Goal: Find contact information: Find contact information

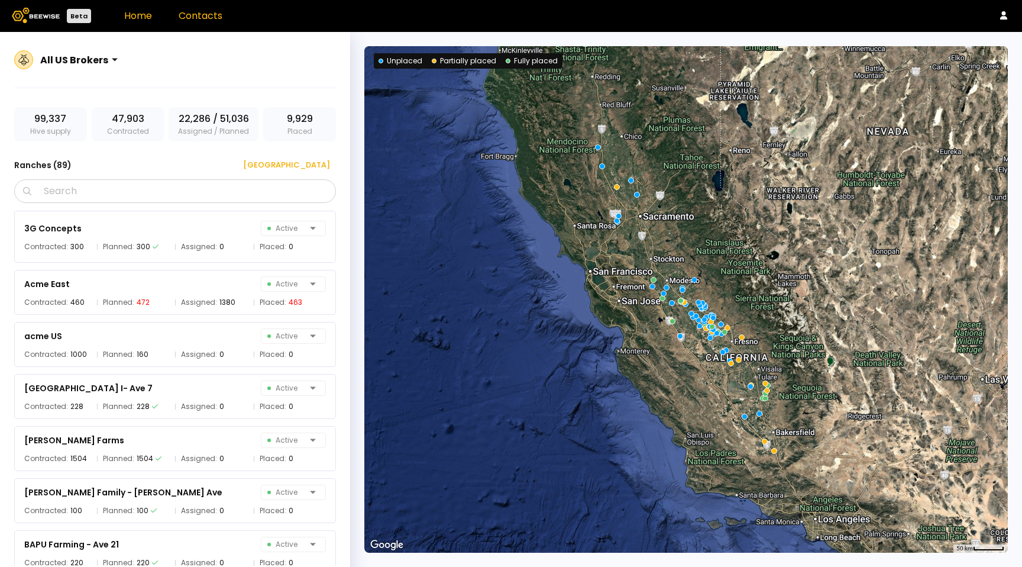
click at [188, 9] on link "Contacts" at bounding box center [201, 16] width 44 height 14
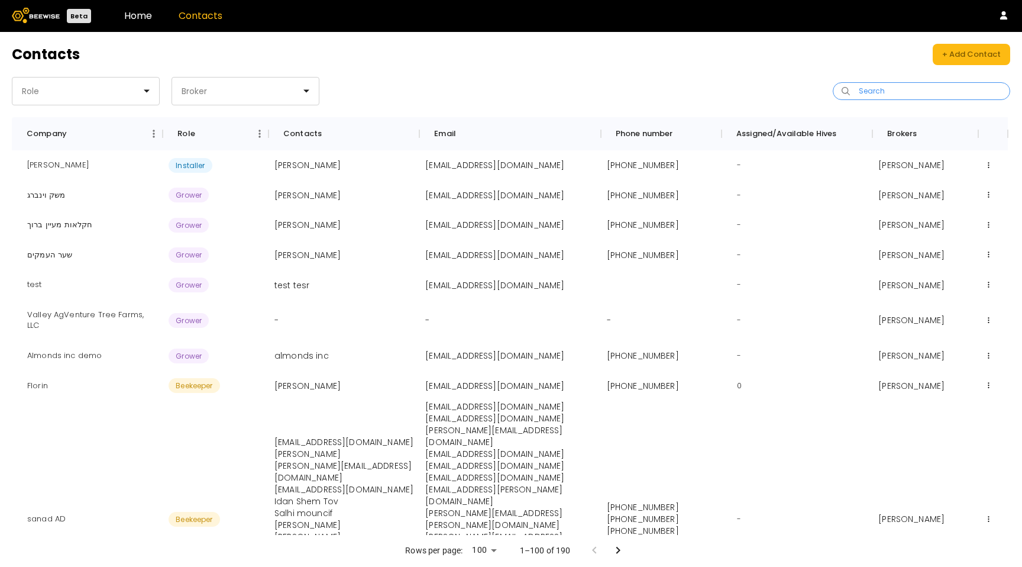
click at [950, 90] on input "Search" at bounding box center [925, 91] width 147 height 17
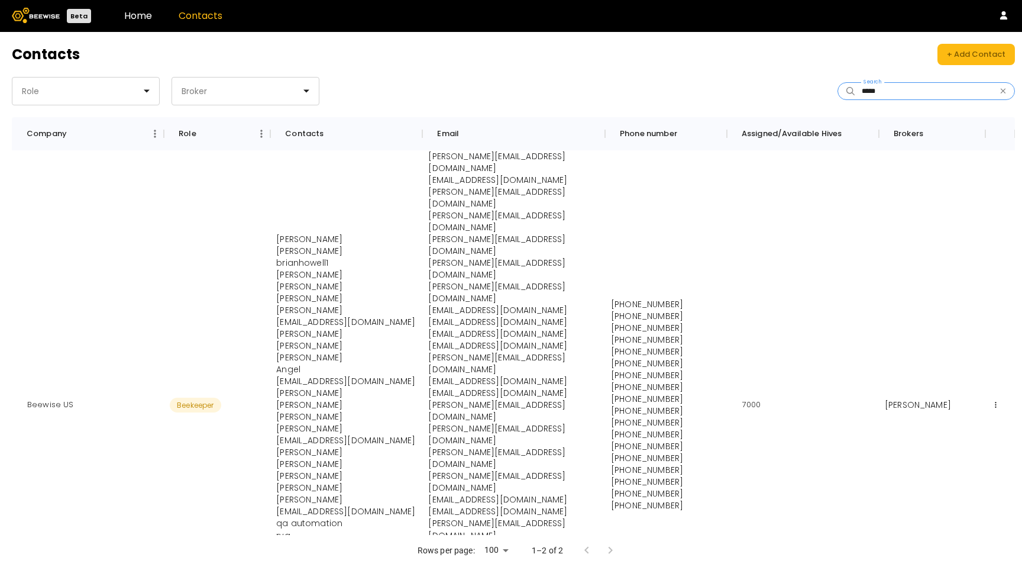
scroll to position [1, 0]
type input "*****"
click at [205, 94] on div at bounding box center [240, 91] width 121 height 11
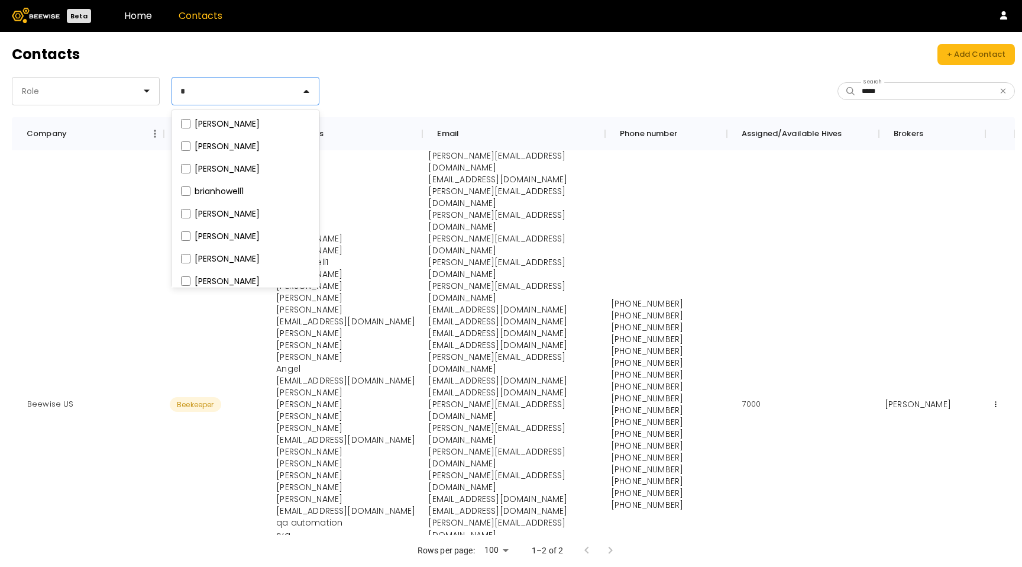
type input "**"
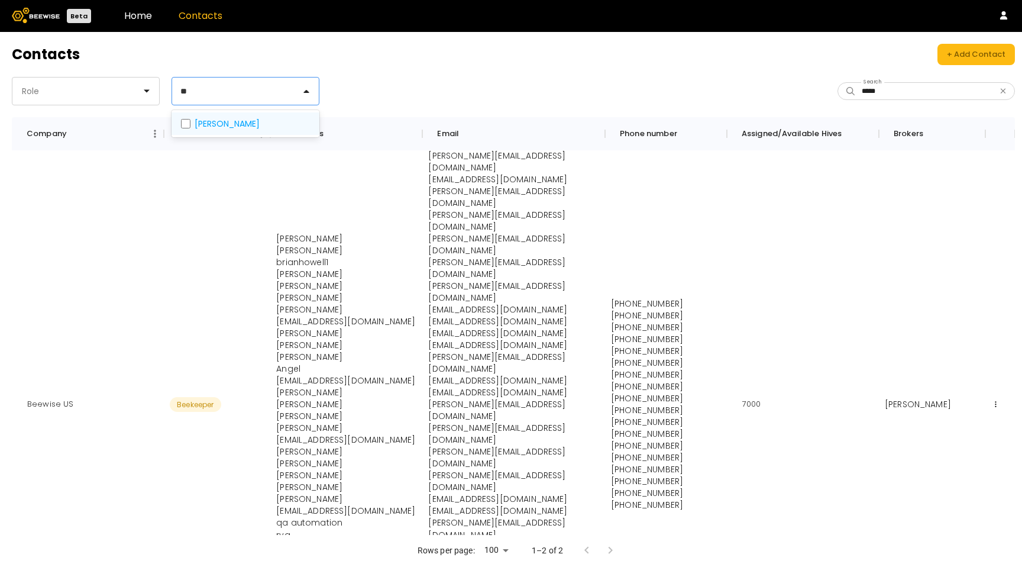
click at [198, 119] on label "[PERSON_NAME]" at bounding box center [227, 123] width 65 height 8
click at [191, 122] on span at bounding box center [186, 123] width 14 height 13
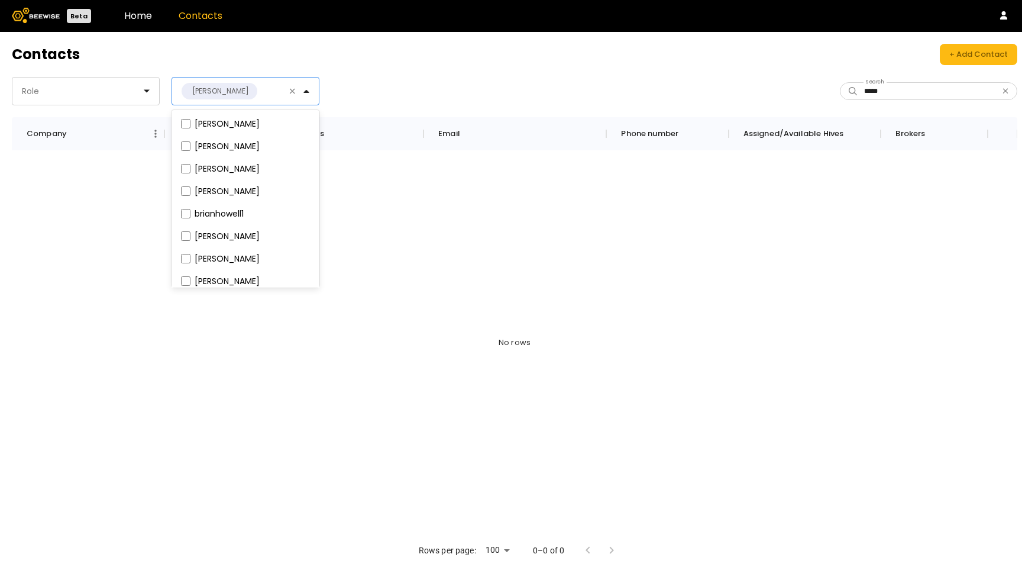
scroll to position [0, 0]
drag, startPoint x: 922, startPoint y: 91, endPoint x: 972, endPoint y: 98, distance: 51.3
click at [924, 92] on input "*****" at bounding box center [929, 91] width 141 height 17
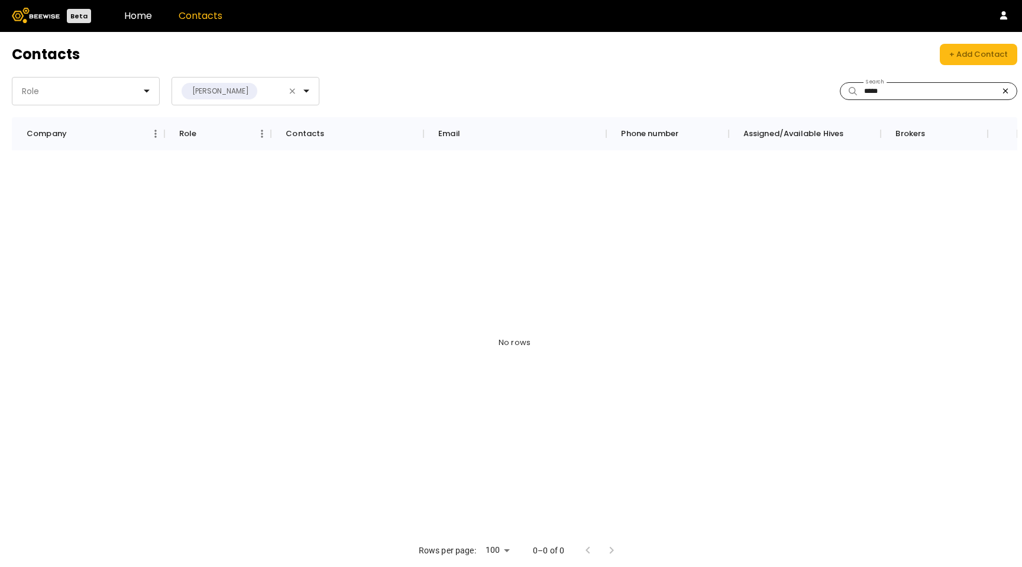
click at [1006, 90] on icon "button" at bounding box center [1005, 91] width 5 height 5
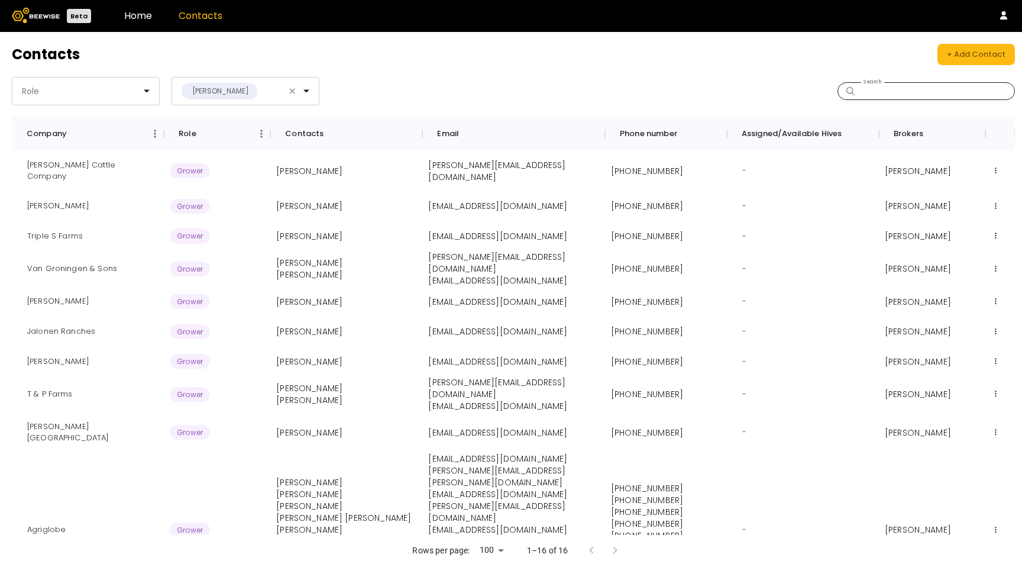
click at [503, 96] on div "Role [PERSON_NAME]" at bounding box center [263, 91] width 502 height 28
click at [326, 200] on p "[PERSON_NAME]" at bounding box center [309, 206] width 66 height 12
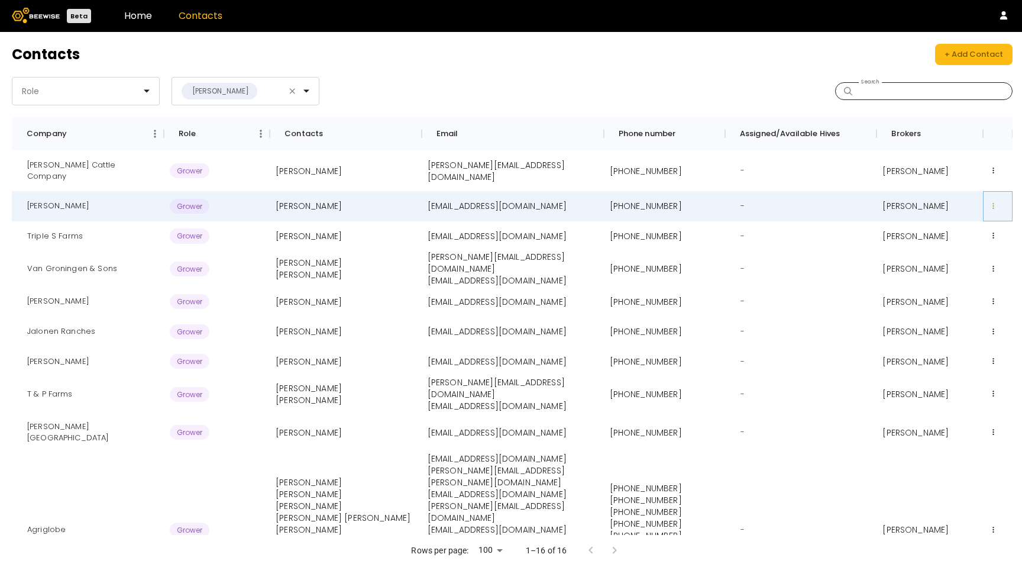
click at [997, 202] on button at bounding box center [993, 206] width 9 height 9
click at [984, 208] on div "Edit" at bounding box center [994, 218] width 50 height 20
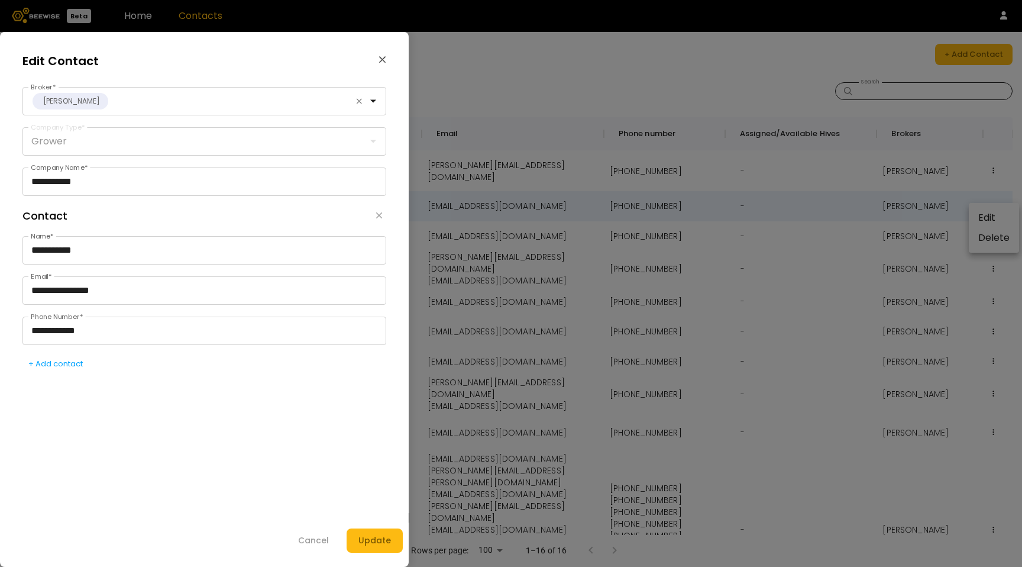
click at [379, 60] on icon "button" at bounding box center [383, 59] width 8 height 11
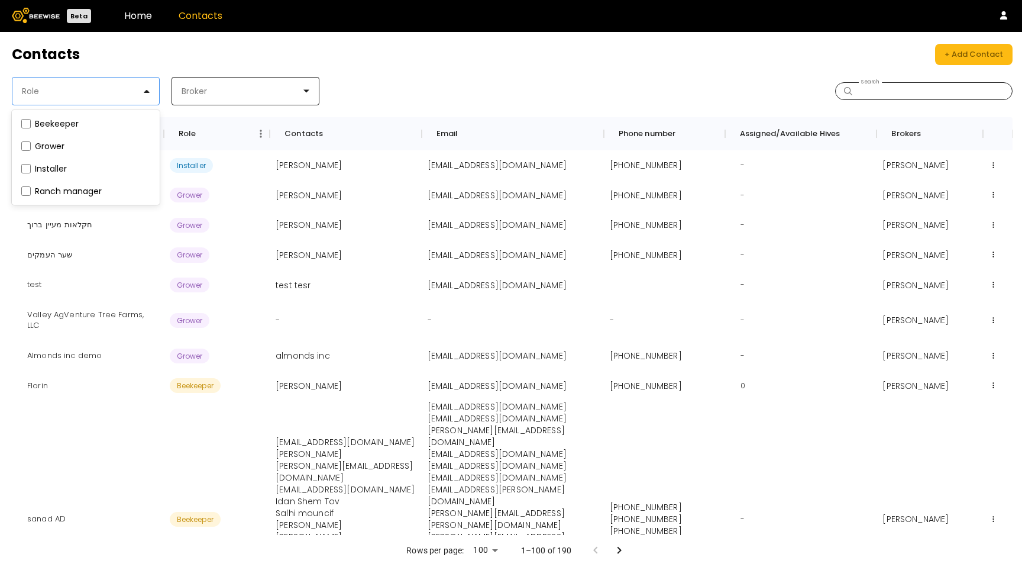
click at [159, 87] on div at bounding box center [154, 90] width 9 height 9
click at [54, 122] on label "Beekeeper" at bounding box center [57, 123] width 44 height 8
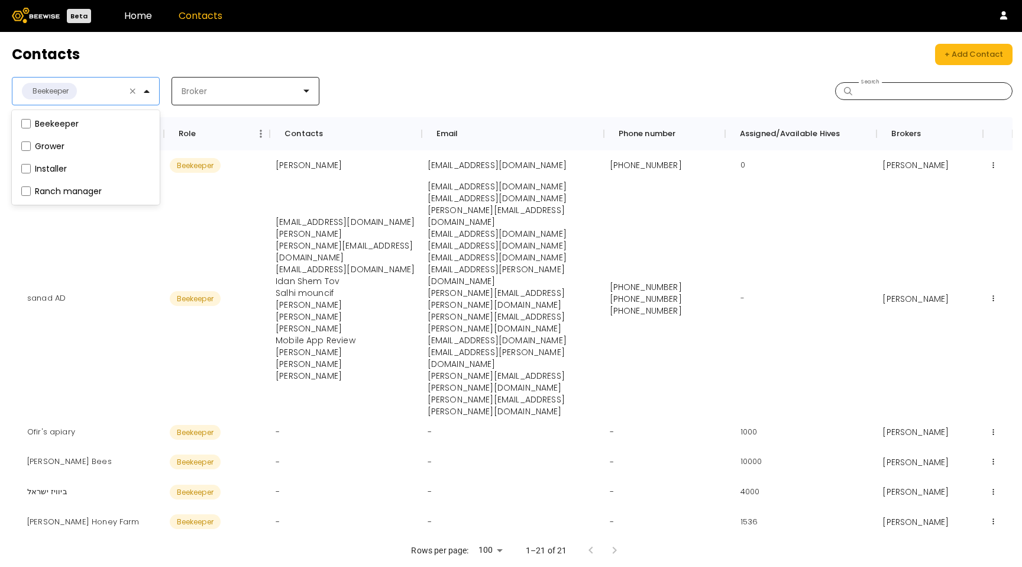
click at [594, 83] on div "option Beekeeper, selected. Beekeeper, 1 of 4. 4 results available. Use Up and …" at bounding box center [512, 91] width 1001 height 28
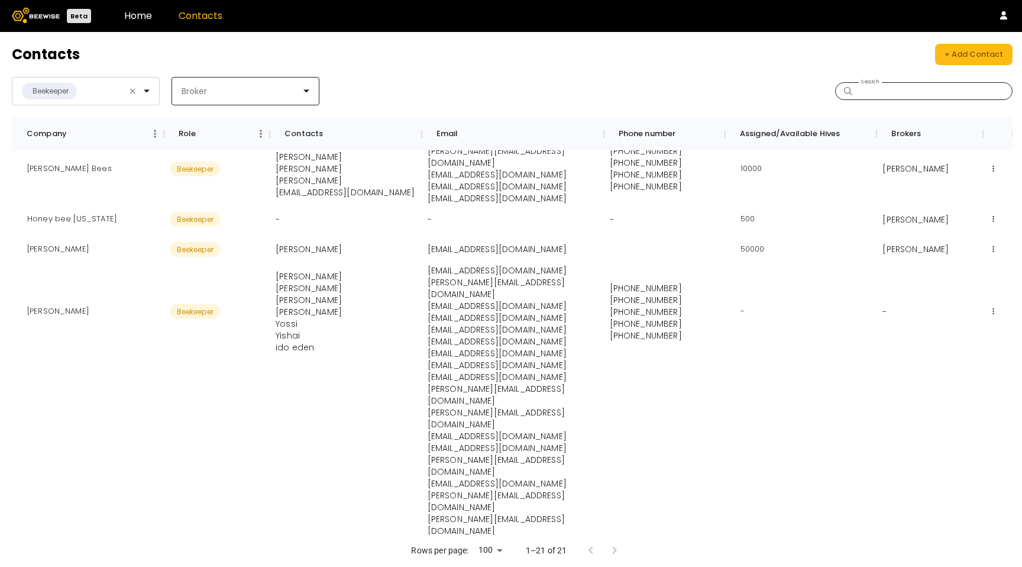
scroll to position [293, 0]
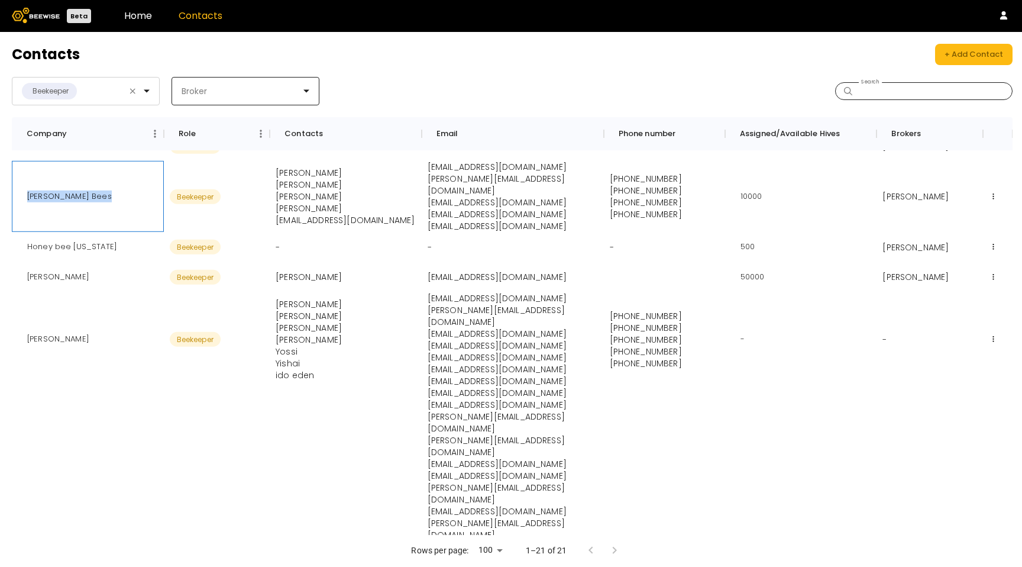
drag, startPoint x: 105, startPoint y: 189, endPoint x: 17, endPoint y: 193, distance: 88.8
click at [17, 193] on div "[PERSON_NAME] Bees" at bounding box center [88, 196] width 152 height 71
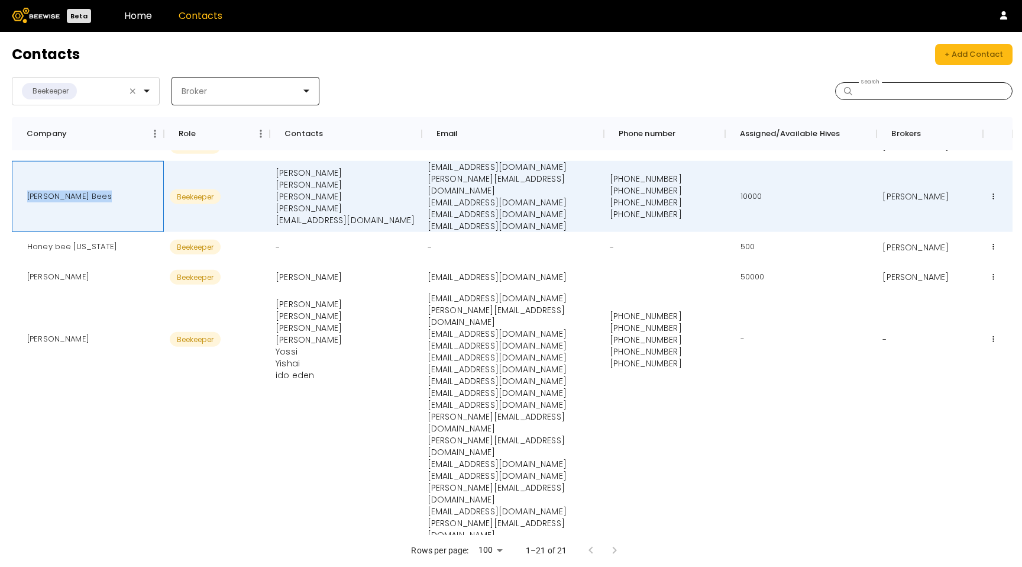
copy div "[PERSON_NAME] Bees"
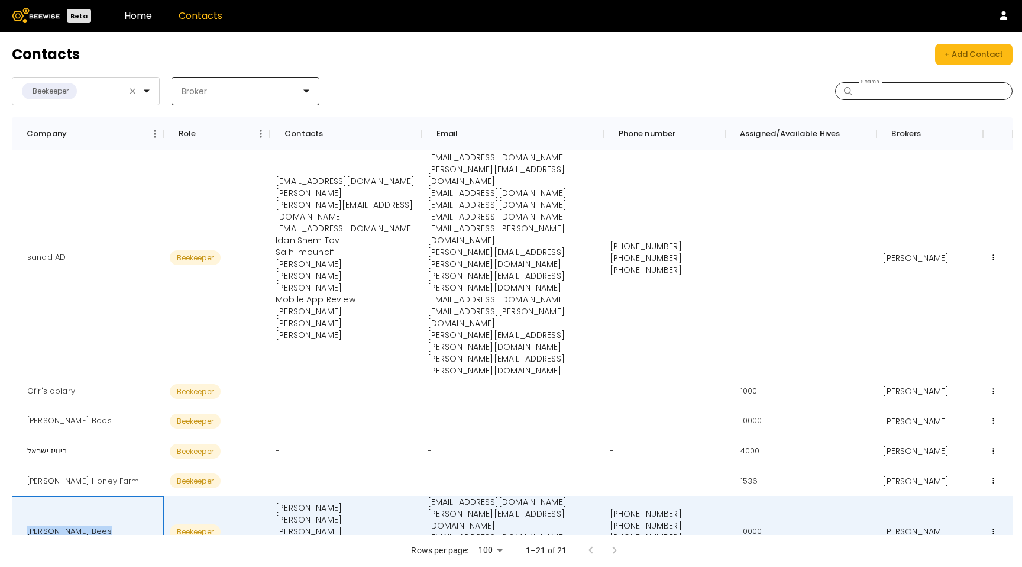
scroll to position [0, 0]
